Goal: Find specific page/section: Find specific page/section

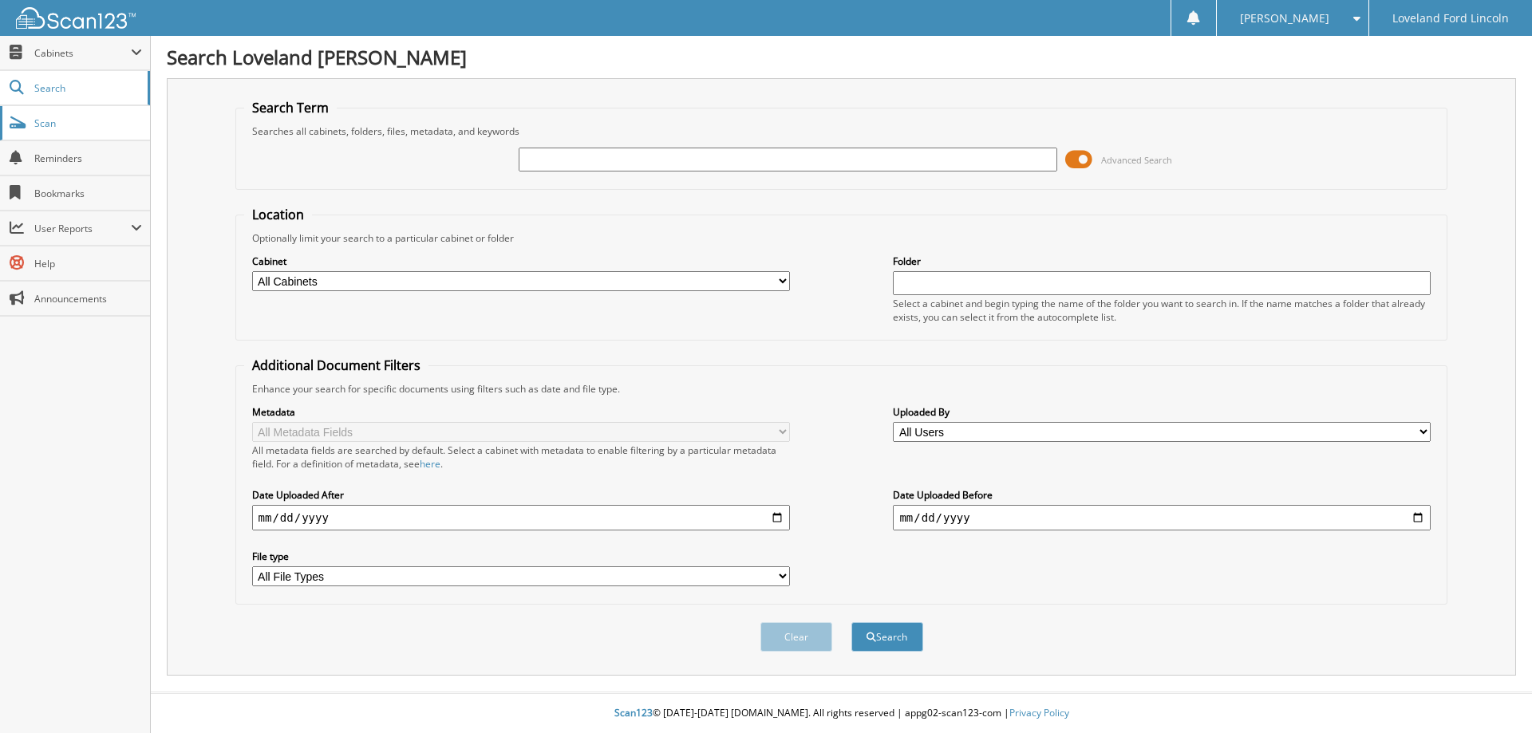
click at [67, 128] on span "Scan" at bounding box center [88, 123] width 108 height 14
click at [95, 140] on link "Scan" at bounding box center [75, 123] width 150 height 34
click at [1121, 159] on span "Advanced Search" at bounding box center [1136, 160] width 71 height 12
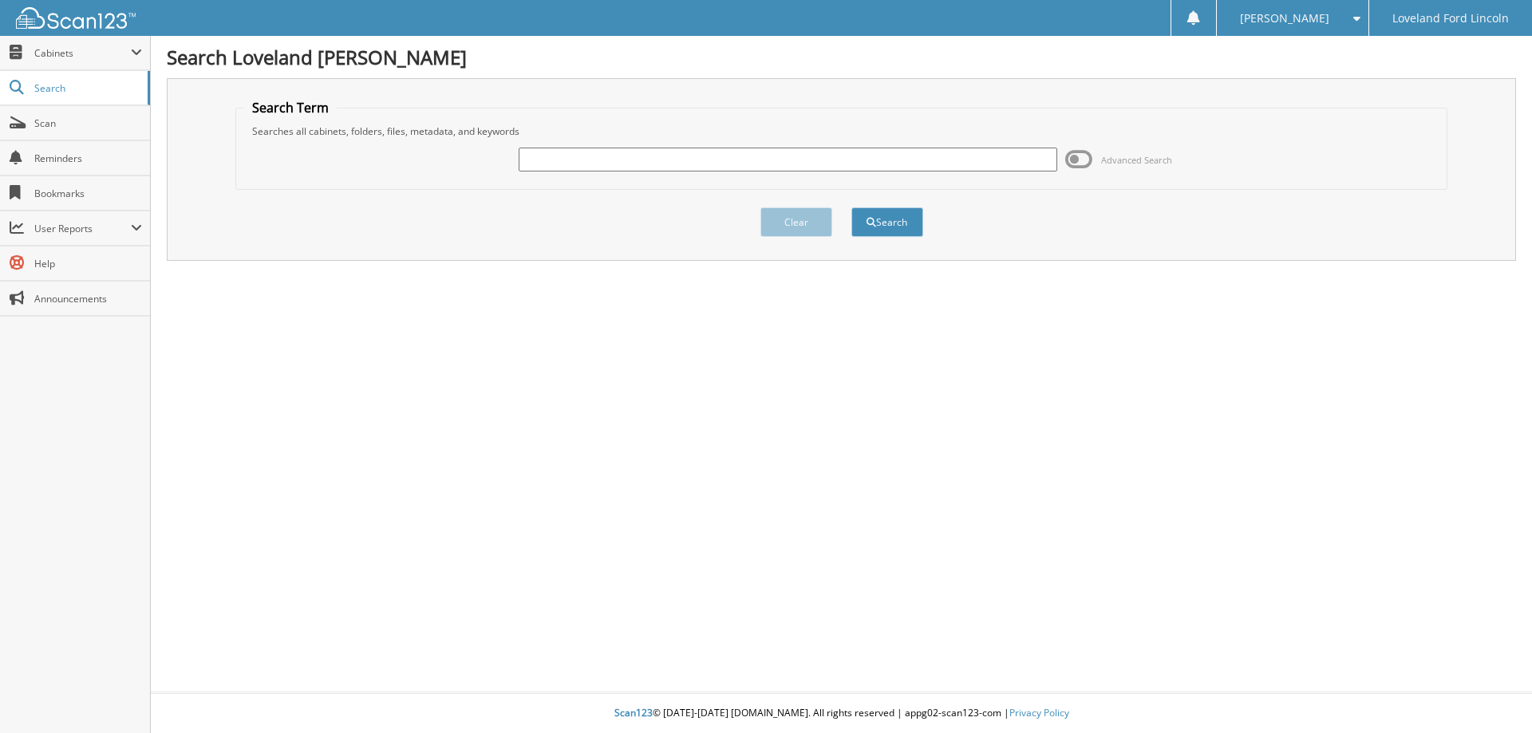
click at [1152, 164] on span "Advanced Search" at bounding box center [1136, 160] width 71 height 12
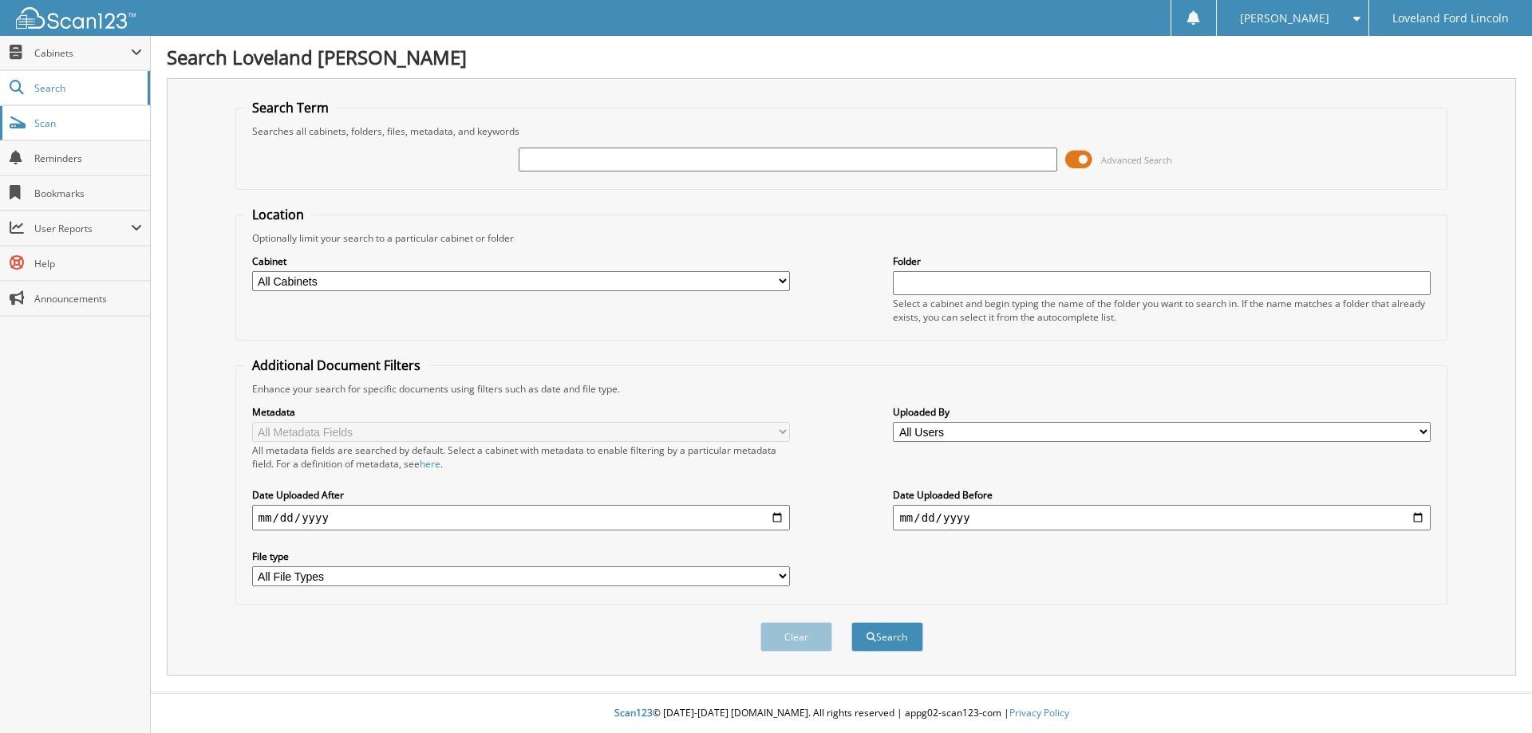
click at [115, 123] on span "Scan" at bounding box center [88, 123] width 108 height 14
